Goal: Task Accomplishment & Management: Complete application form

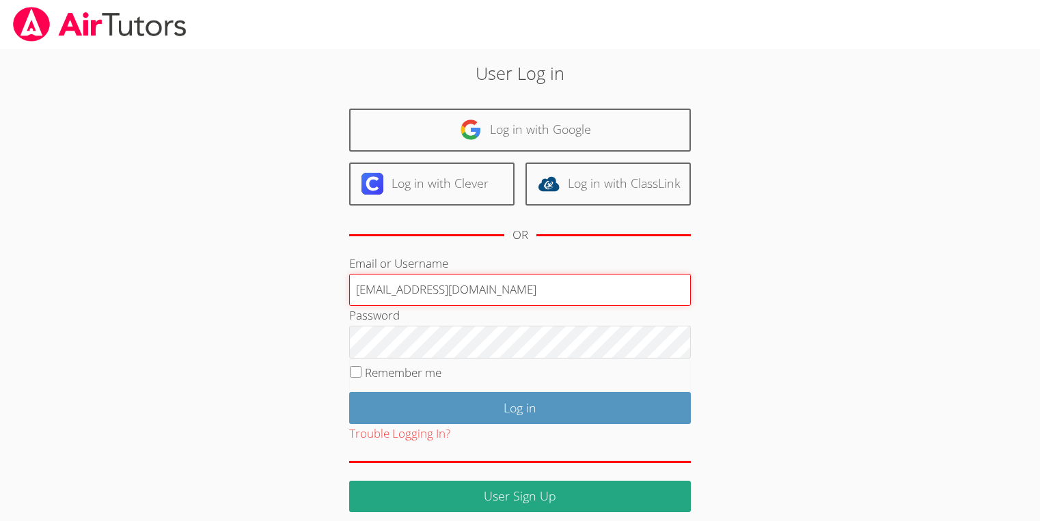
type input "francouriberheinbolt@gmail.com"
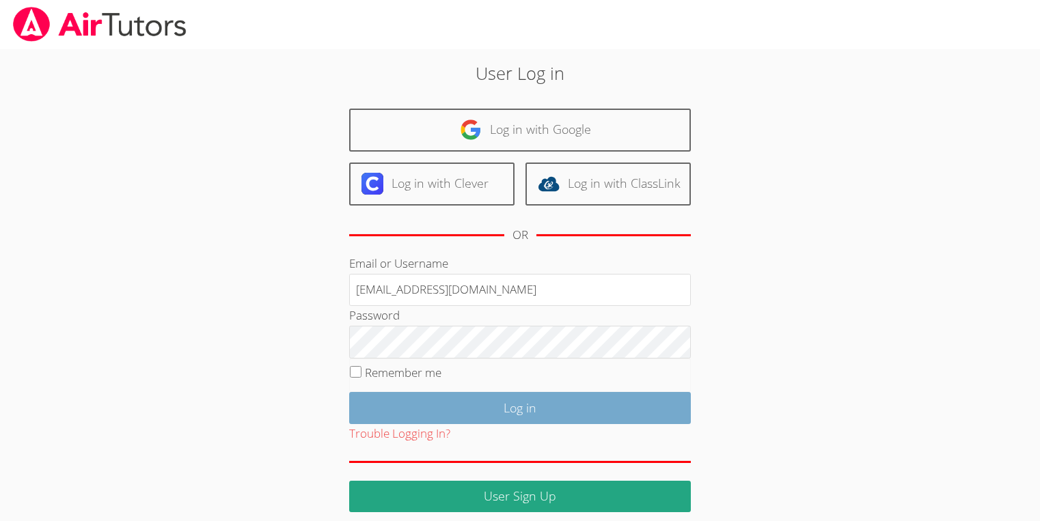
click at [466, 415] on input "Log in" at bounding box center [520, 408] width 342 height 32
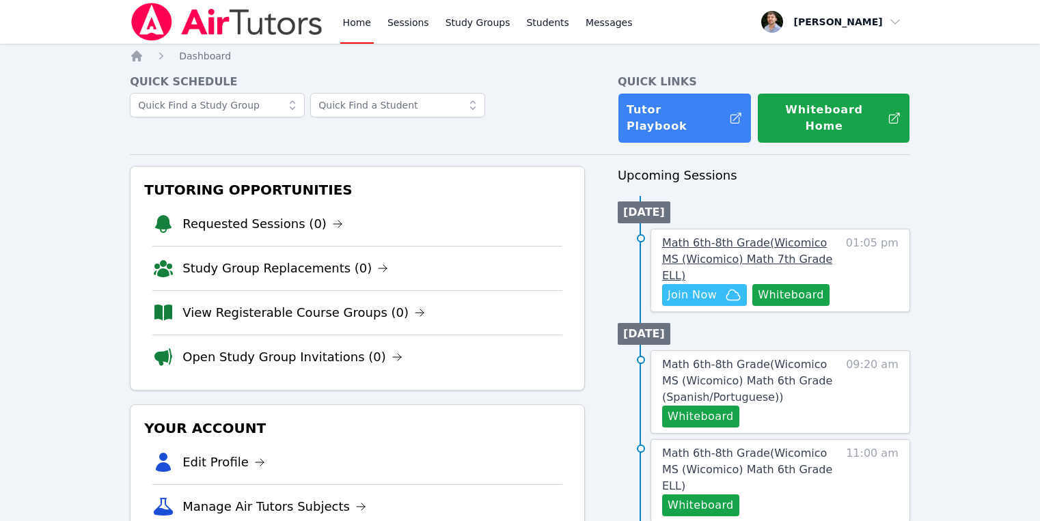
click at [716, 245] on span "Math 6th-8th Grade ( Wicomico MS (Wicomico) Math 7th Grade ELL )" at bounding box center [747, 259] width 170 height 46
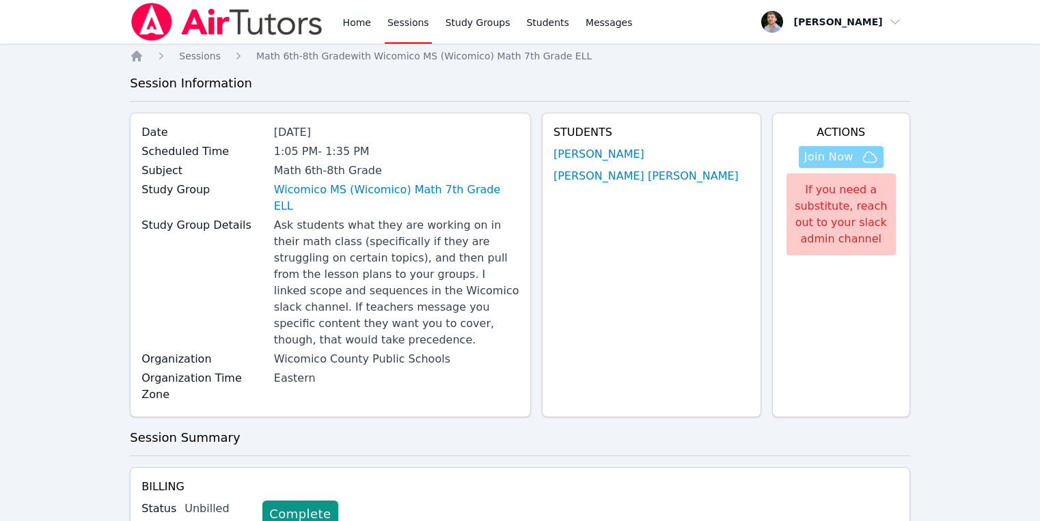
click at [847, 162] on span "Join Now" at bounding box center [828, 157] width 49 height 16
click at [473, 7] on link "Study Groups" at bounding box center [478, 22] width 70 height 44
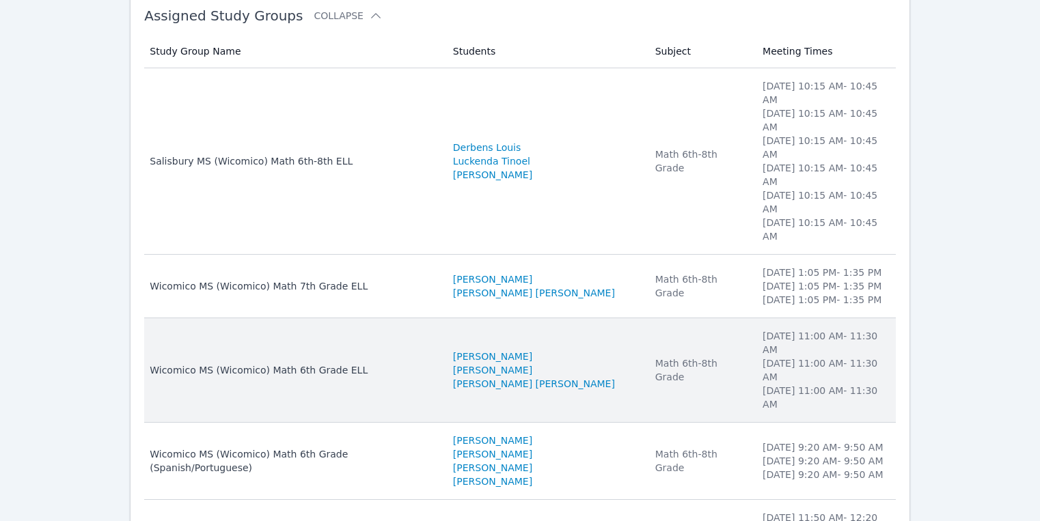
scroll to position [154, 0]
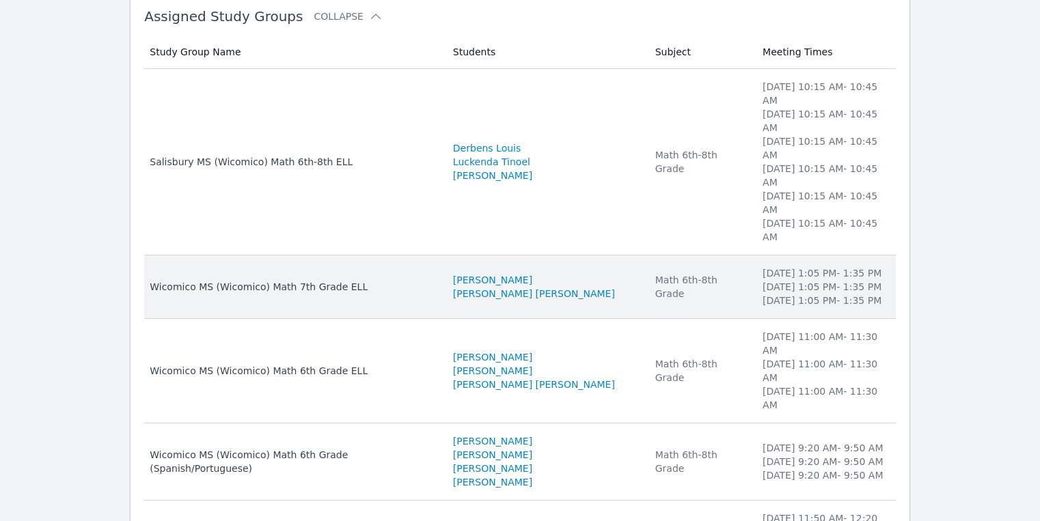
click at [554, 256] on td "Students Jhon Reis-Costa David Silva Fernandes" at bounding box center [546, 288] width 202 height 64
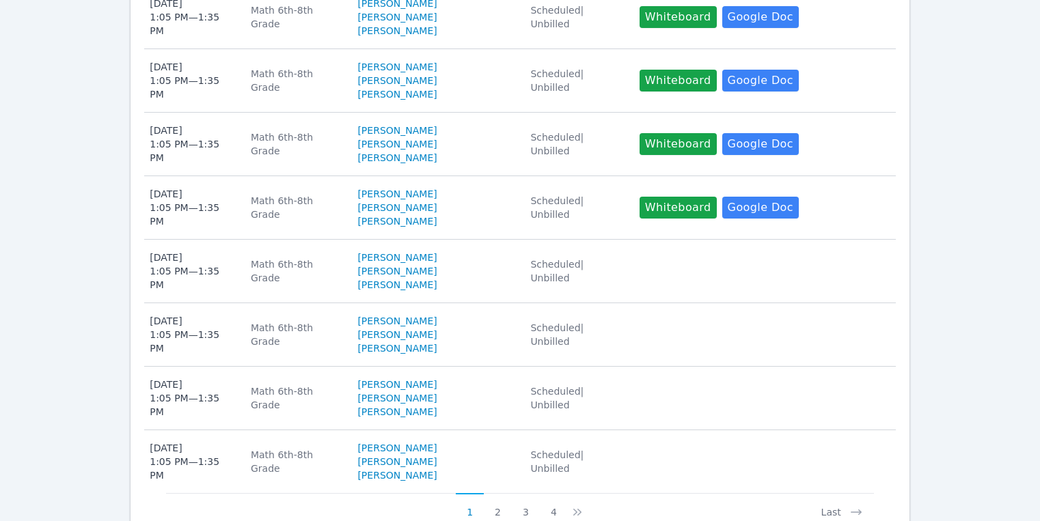
scroll to position [998, 0]
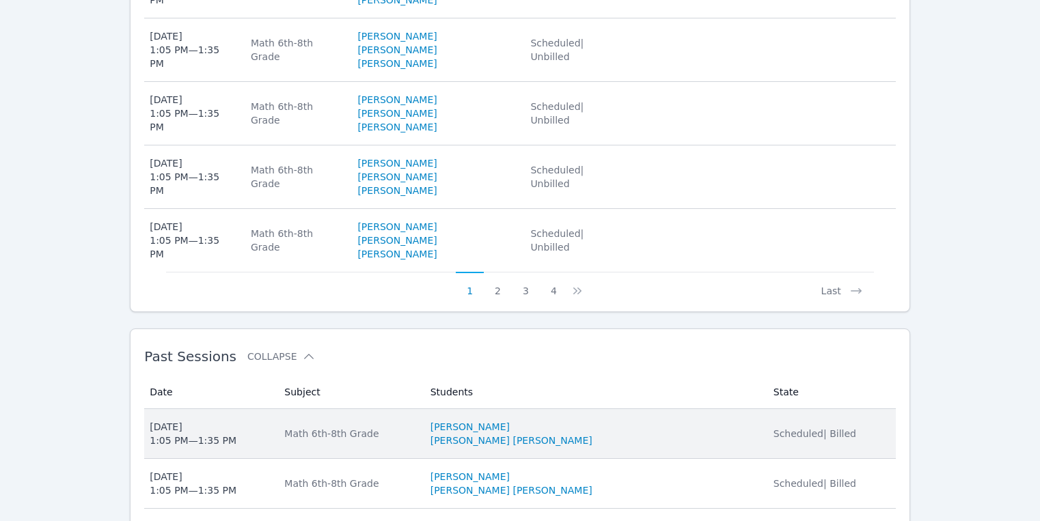
click at [856, 427] on div "Scheduled | Billed" at bounding box center [831, 434] width 114 height 14
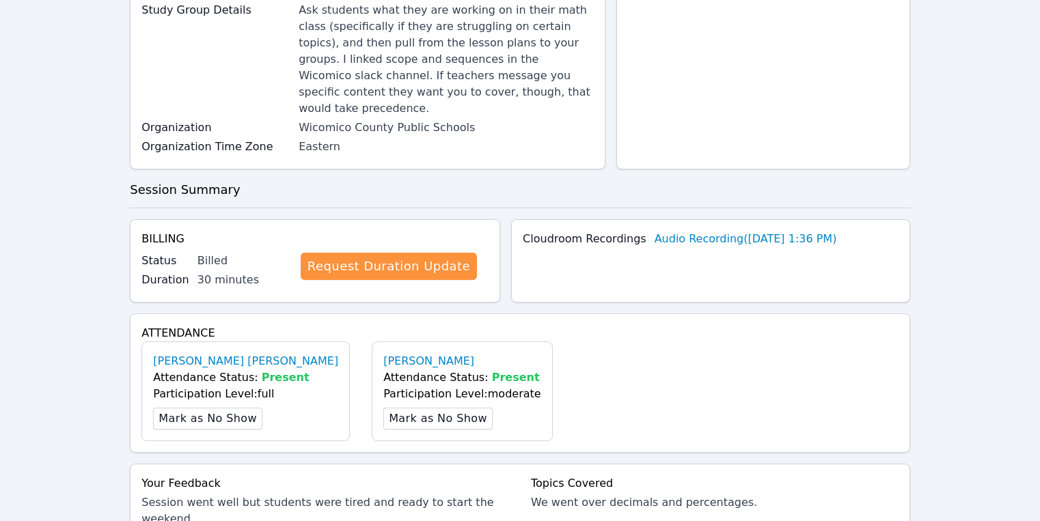
scroll to position [389, 0]
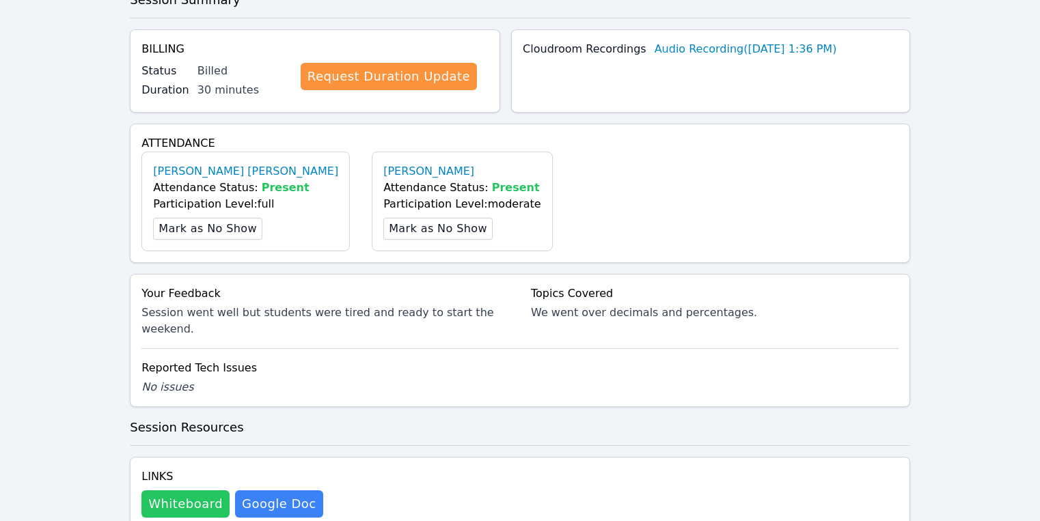
click at [200, 491] on button "Whiteboard" at bounding box center [185, 504] width 88 height 27
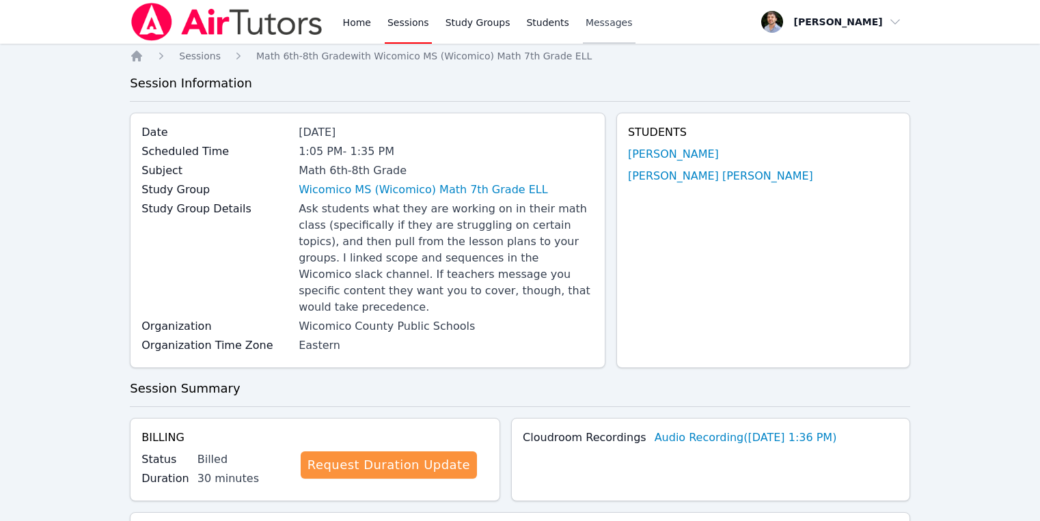
scroll to position [0, 0]
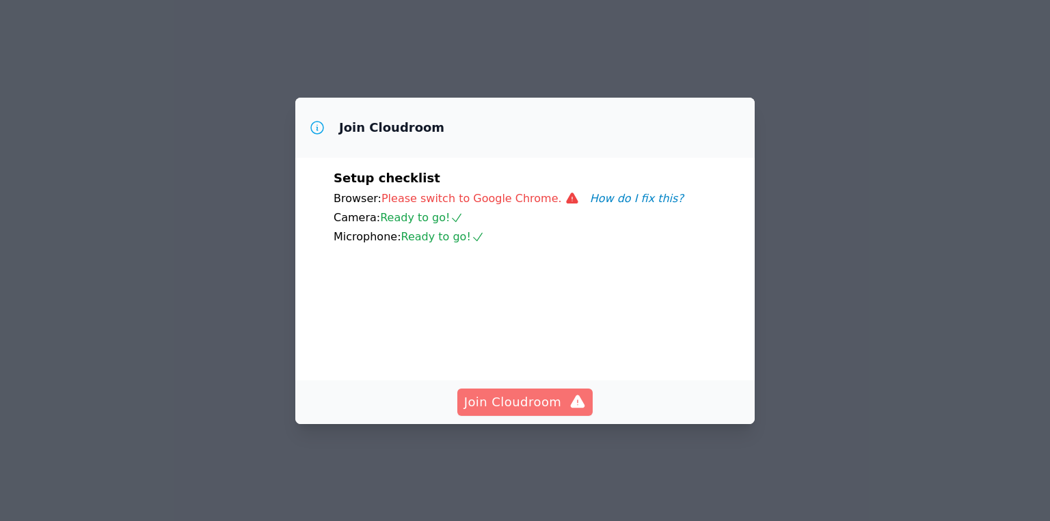
click at [537, 403] on span "Join Cloudroom" at bounding box center [525, 402] width 122 height 19
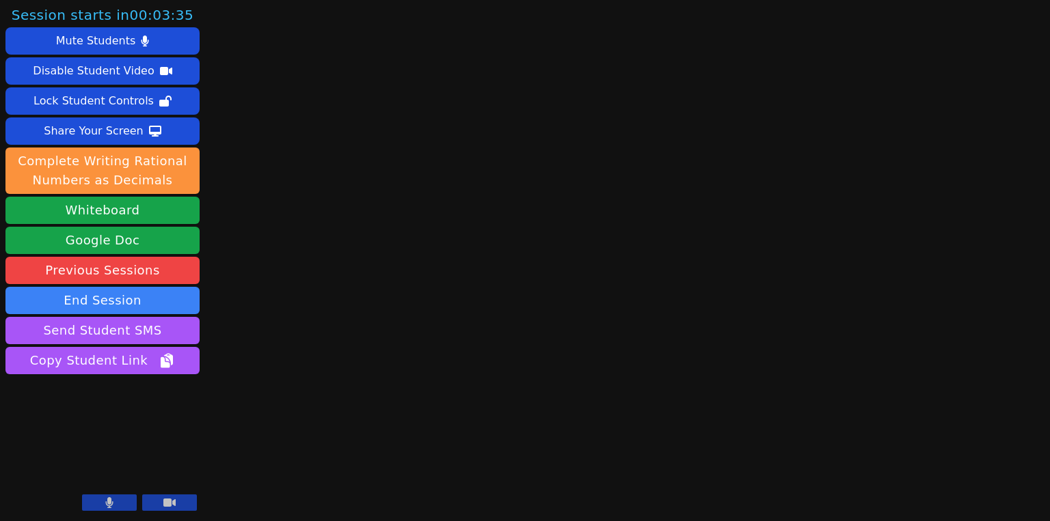
click at [152, 505] on button at bounding box center [169, 503] width 55 height 16
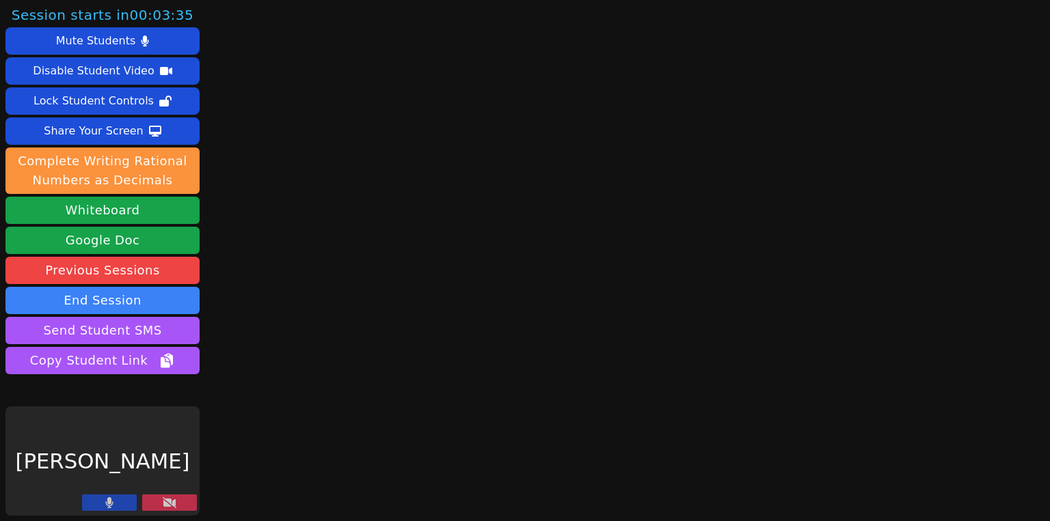
click at [117, 505] on button at bounding box center [109, 503] width 55 height 16
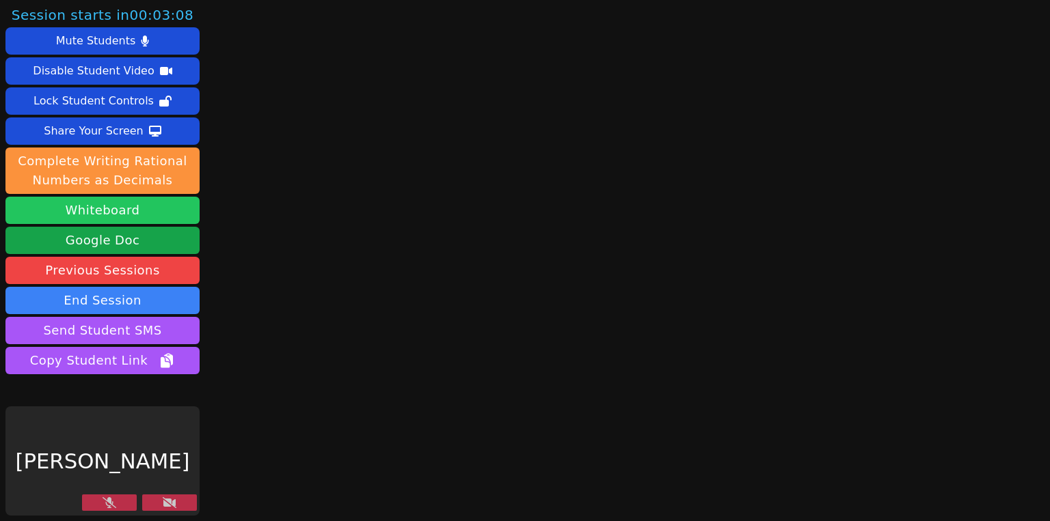
click at [136, 214] on button "Whiteboard" at bounding box center [102, 210] width 194 height 27
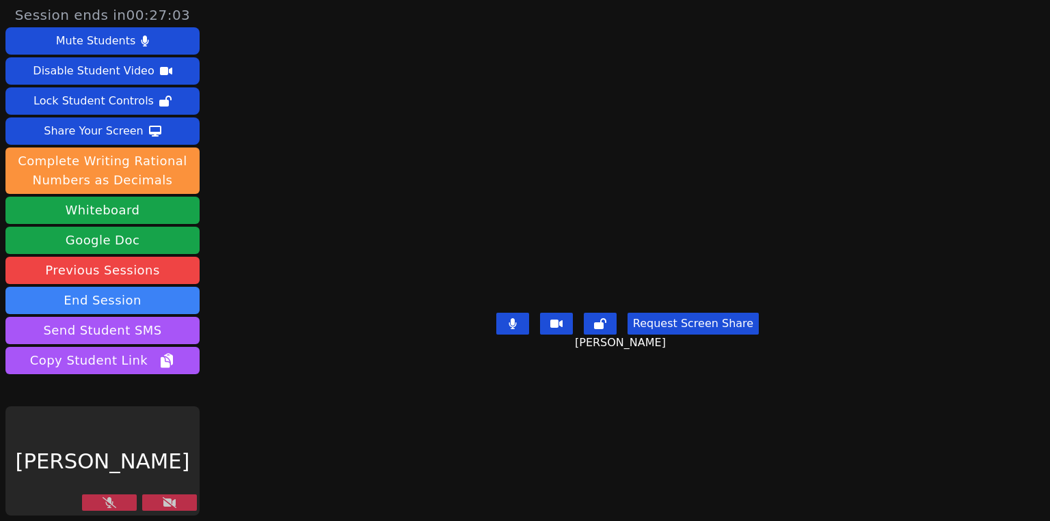
click at [169, 500] on icon at bounding box center [170, 502] width 14 height 11
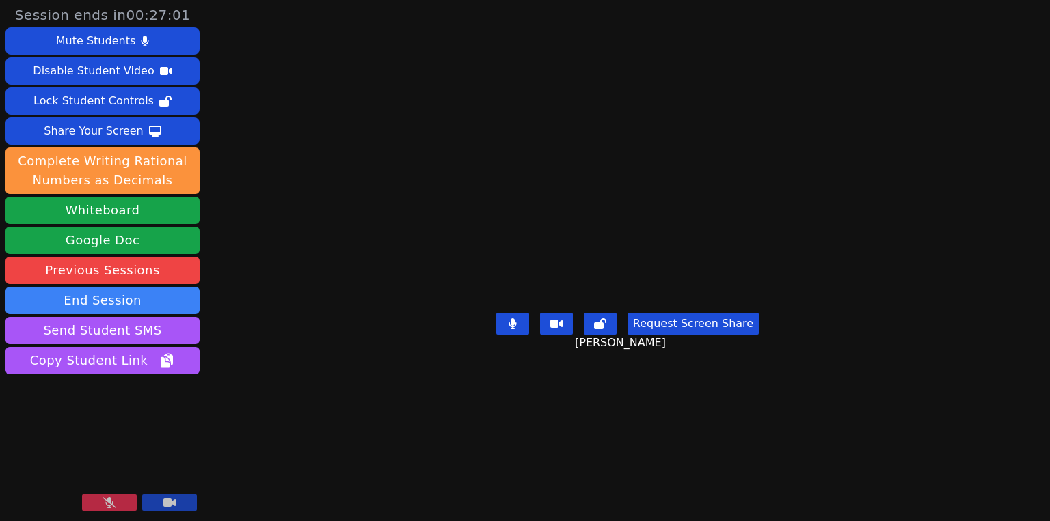
click at [126, 506] on button at bounding box center [109, 503] width 55 height 16
click at [702, 234] on video at bounding box center [627, 233] width 205 height 148
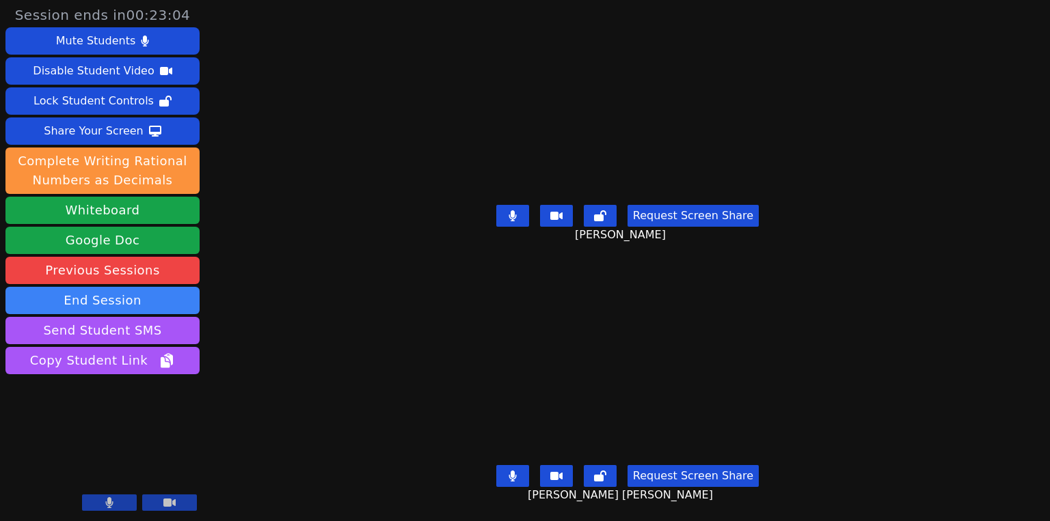
click at [521, 210] on button at bounding box center [512, 216] width 33 height 22
click at [515, 478] on div "Request Screen Share David Silva Fernandes" at bounding box center [627, 487] width 456 height 55
click at [517, 469] on button at bounding box center [512, 476] width 33 height 22
click at [519, 216] on button at bounding box center [512, 216] width 33 height 22
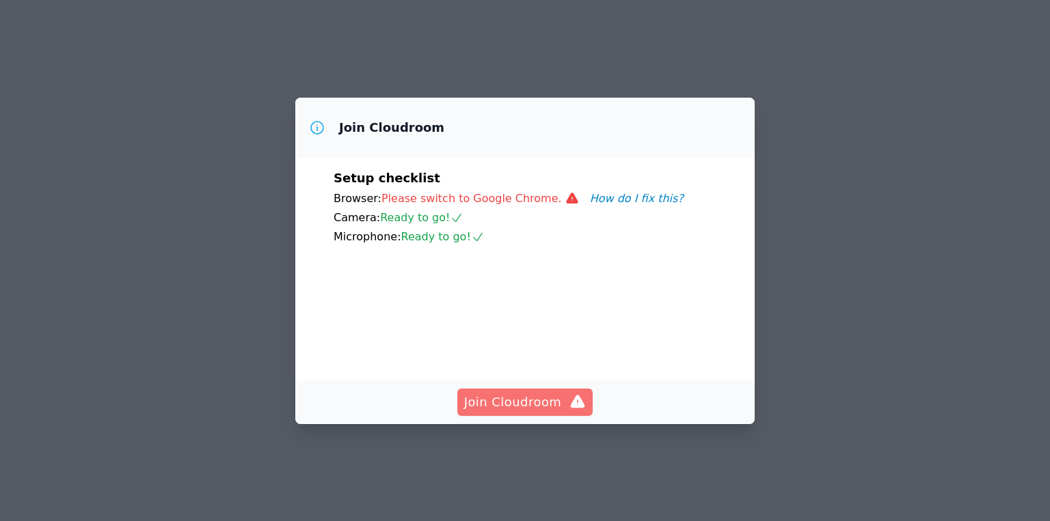
click at [517, 394] on span "Join Cloudroom" at bounding box center [525, 402] width 122 height 19
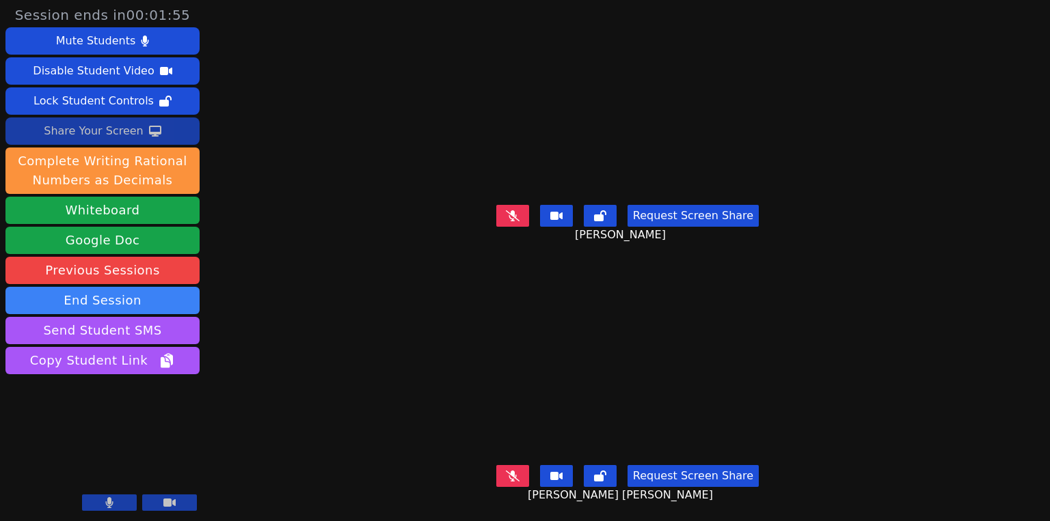
click at [155, 137] on button "Share Your Screen" at bounding box center [102, 131] width 194 height 27
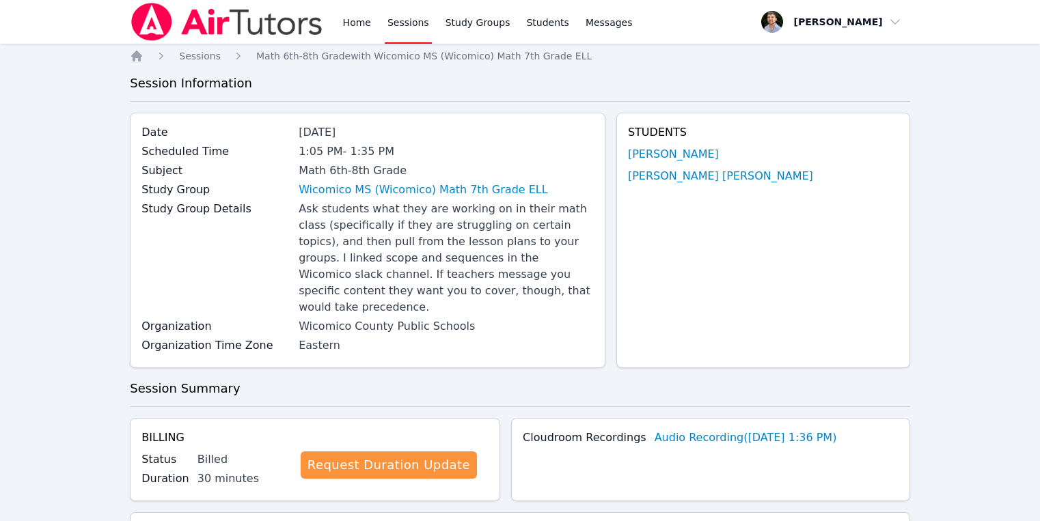
click at [252, 10] on img at bounding box center [226, 22] width 193 height 38
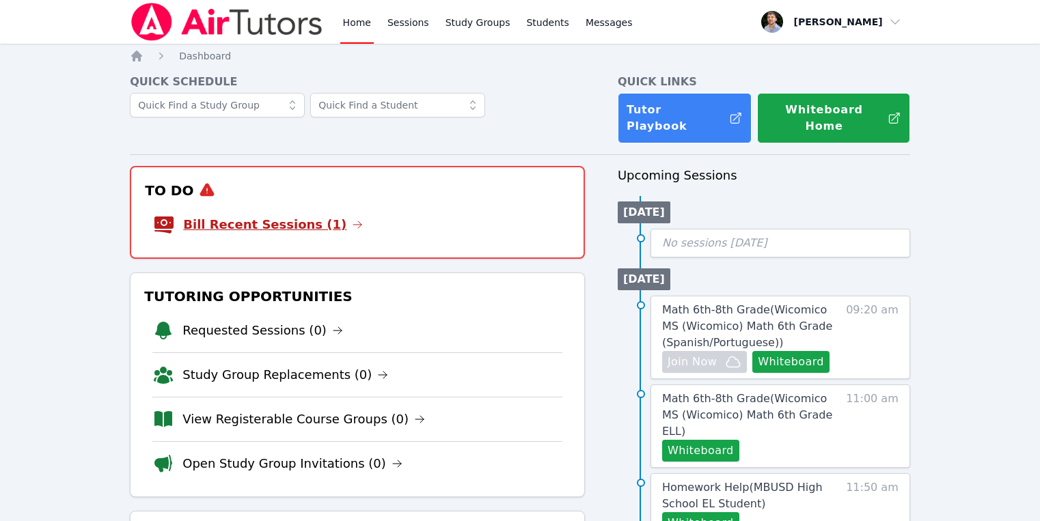
click at [245, 215] on link "Bill Recent Sessions (1)" at bounding box center [273, 224] width 180 height 19
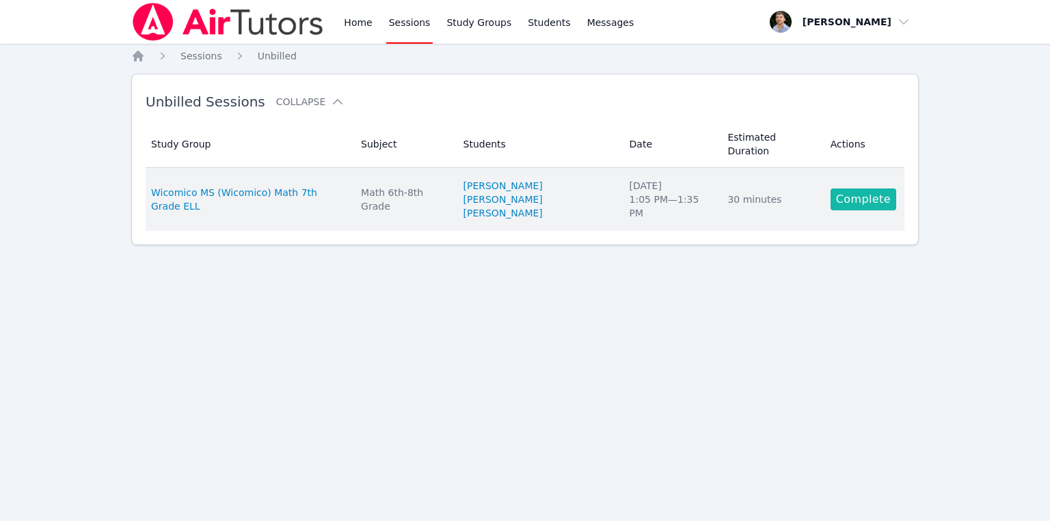
click at [853, 189] on link "Complete" at bounding box center [863, 200] width 66 height 22
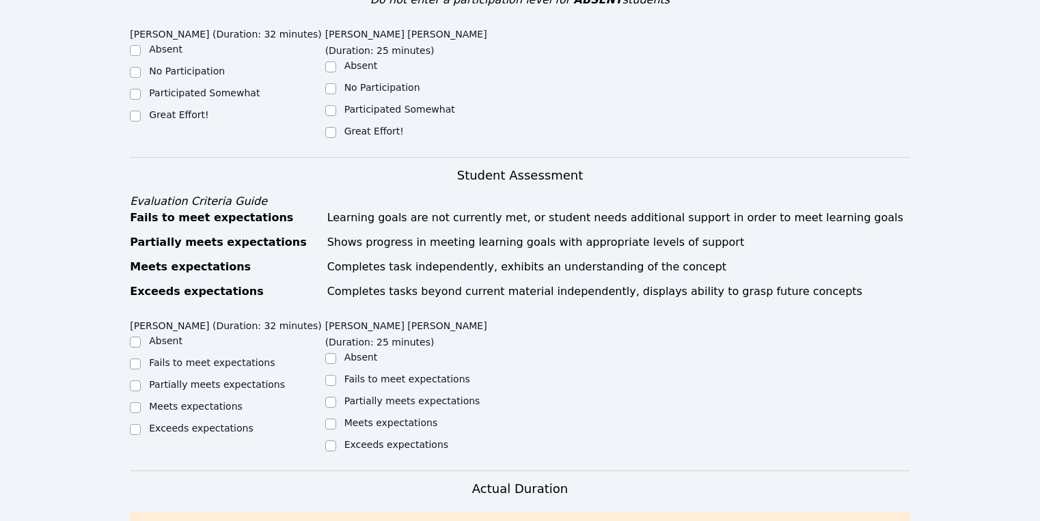
scroll to position [515, 0]
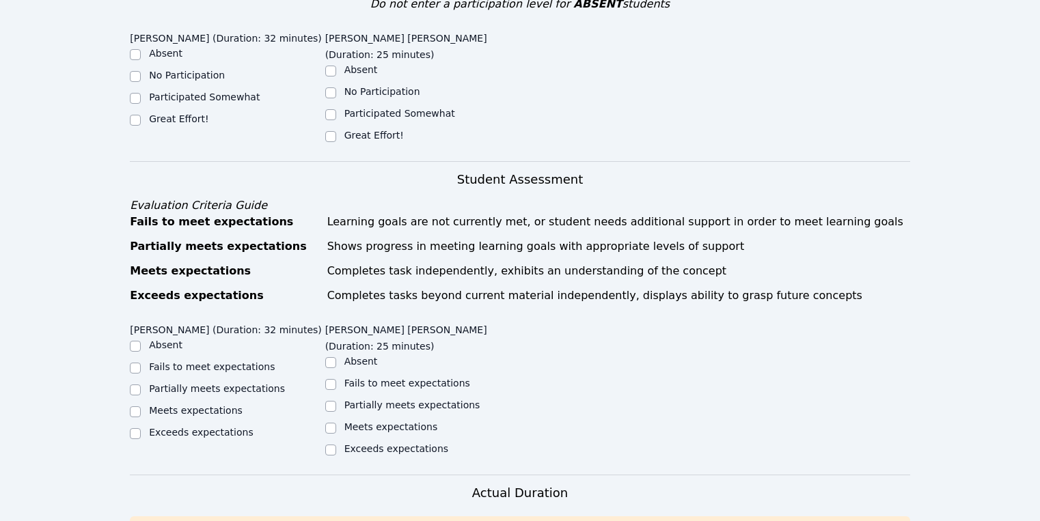
click at [366, 107] on div "Participated Somewhat" at bounding box center [422, 115] width 195 height 16
click at [355, 108] on label "Participated Somewhat" at bounding box center [399, 113] width 111 height 11
click at [336, 109] on input "Participated Somewhat" at bounding box center [330, 114] width 11 height 11
checkbox input "true"
click at [245, 92] on label "Participated Somewhat" at bounding box center [204, 97] width 111 height 11
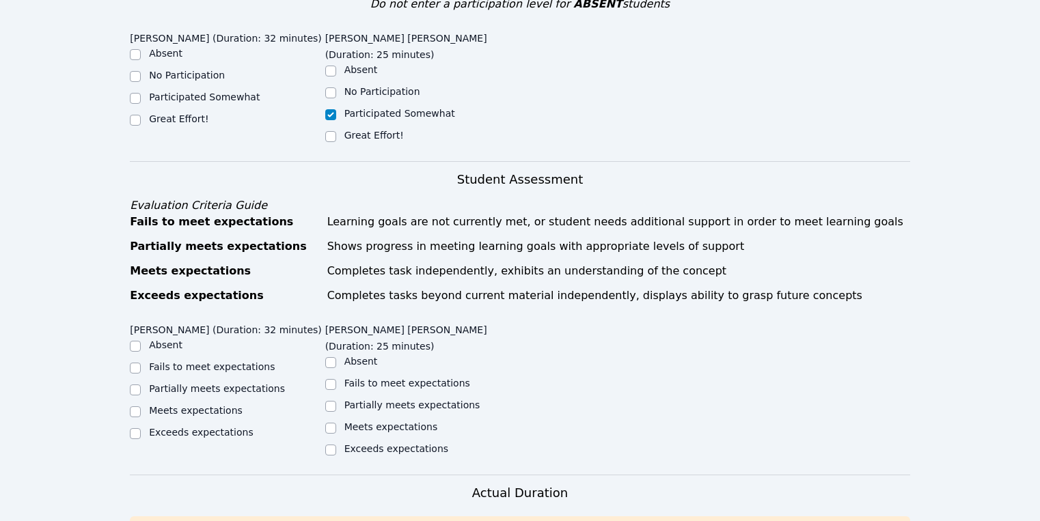
click at [141, 93] on input "Participated Somewhat" at bounding box center [135, 98] width 11 height 11
checkbox input "true"
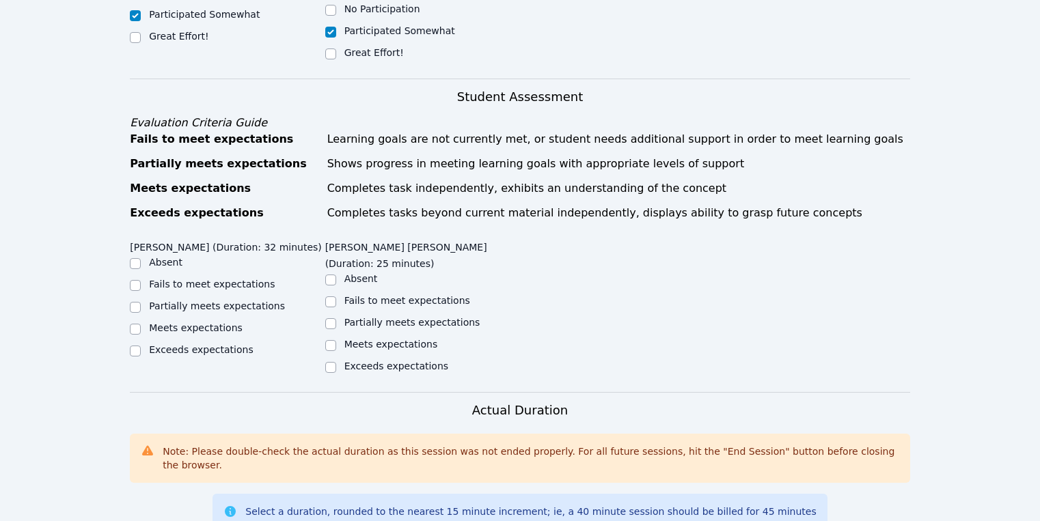
scroll to position [613, 0]
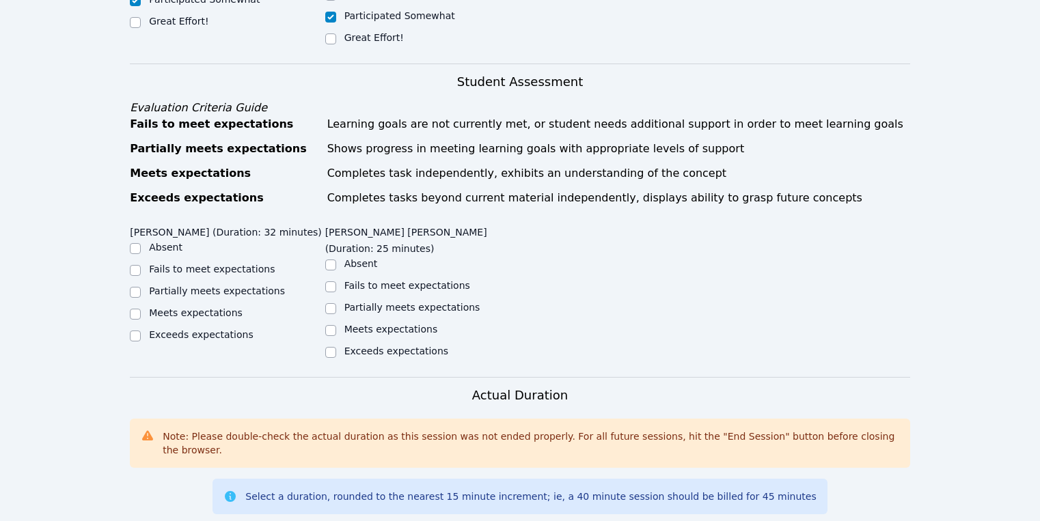
click at [235, 308] on label "Meets expectations" at bounding box center [196, 313] width 94 height 11
click at [141, 309] on input "Meets expectations" at bounding box center [135, 314] width 11 height 11
checkbox input "true"
click at [404, 324] on label "Meets expectations" at bounding box center [391, 329] width 94 height 11
click at [336, 325] on input "Meets expectations" at bounding box center [330, 330] width 11 height 11
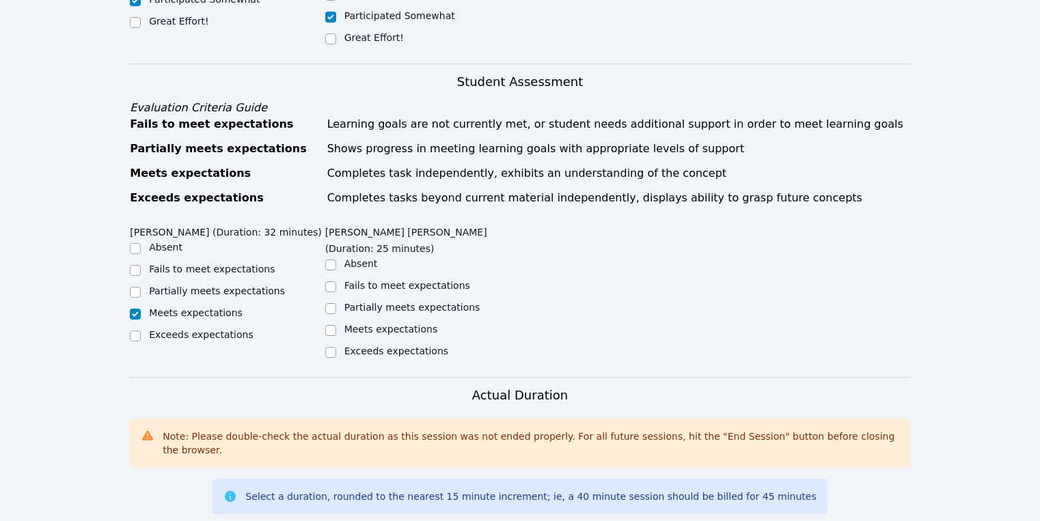
checkbox input "true"
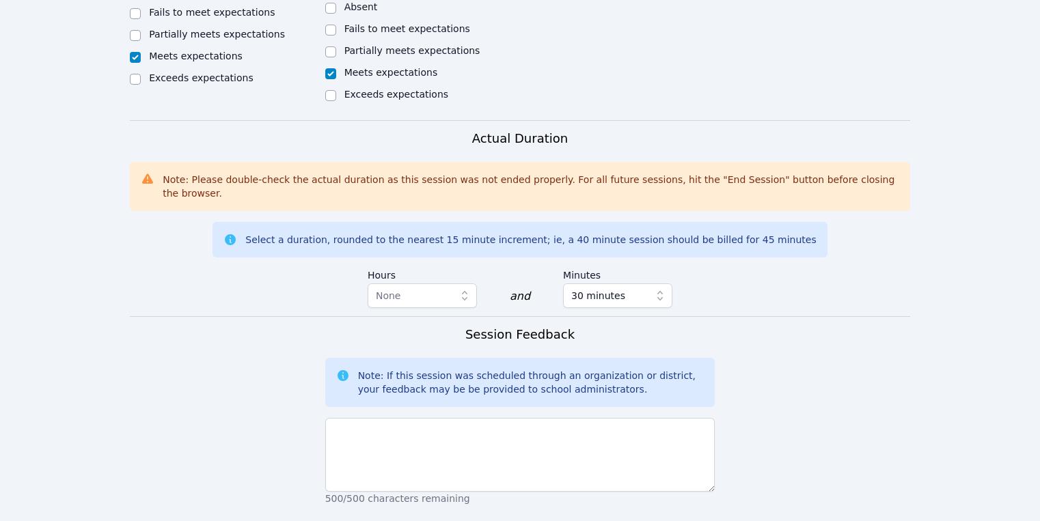
scroll to position [1082, 0]
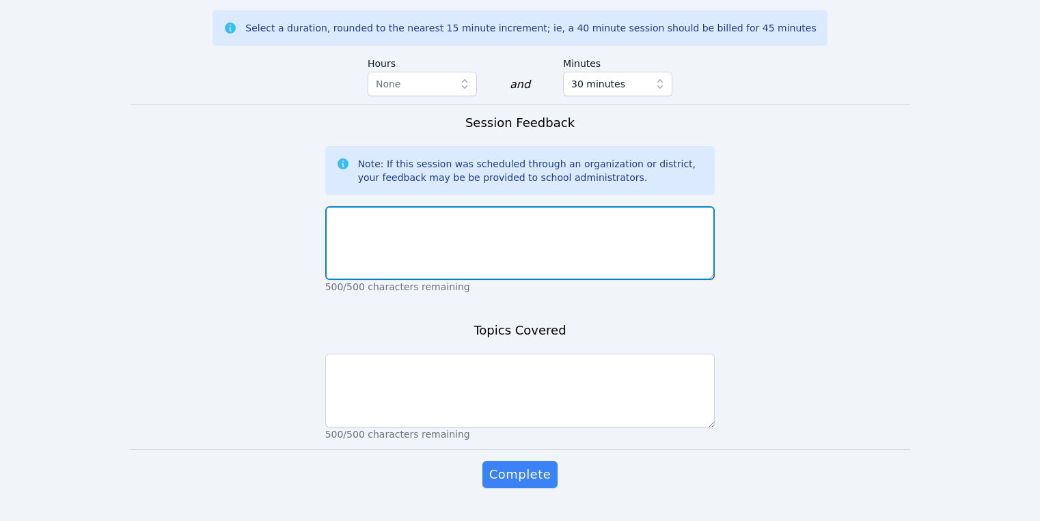
click at [487, 235] on textarea at bounding box center [520, 243] width 390 height 74
type textarea "Session was okay, students were not very engaged."
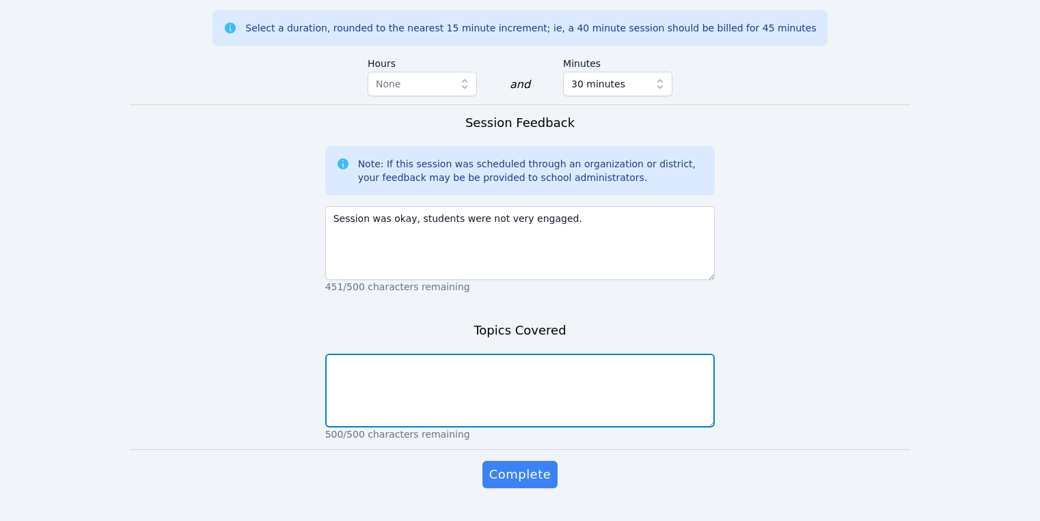
type textarea "w"
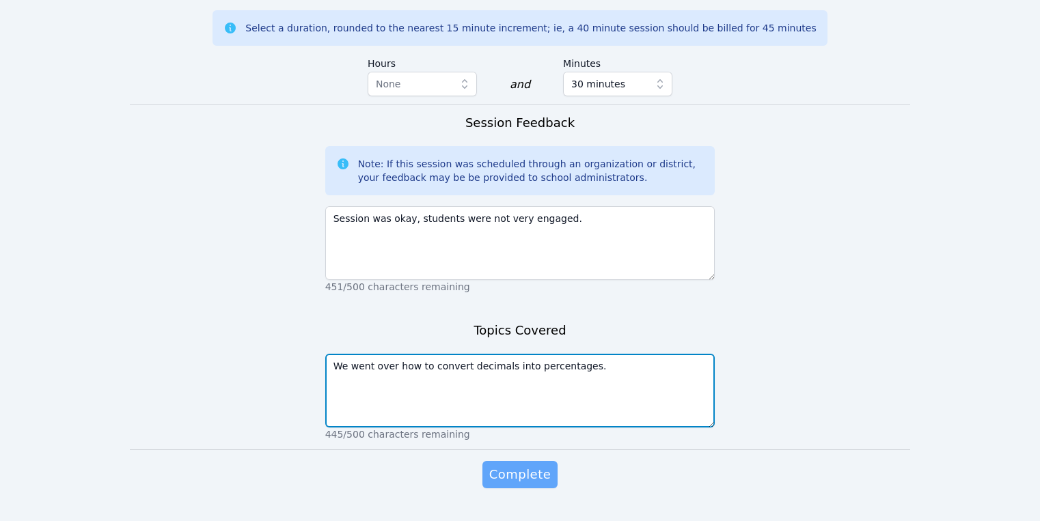
type textarea "We went over how to convert decimals into percentages."
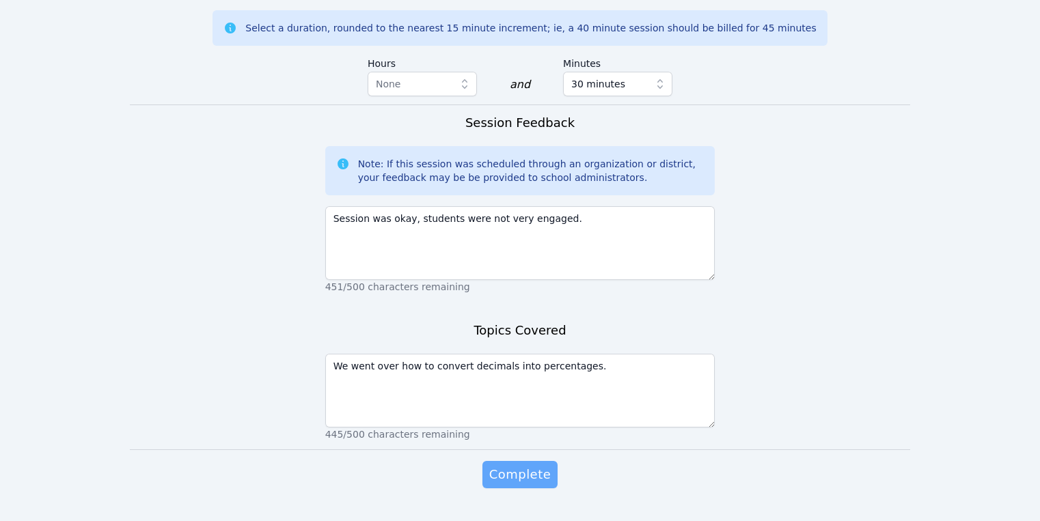
click at [523, 465] on span "Complete" at bounding box center [520, 474] width 62 height 19
